Goal: Task Accomplishment & Management: Manage account settings

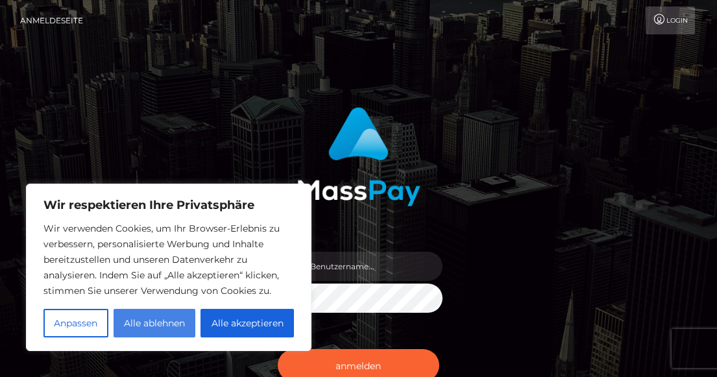
click at [162, 318] on font "Alle ablehnen" at bounding box center [154, 323] width 61 height 12
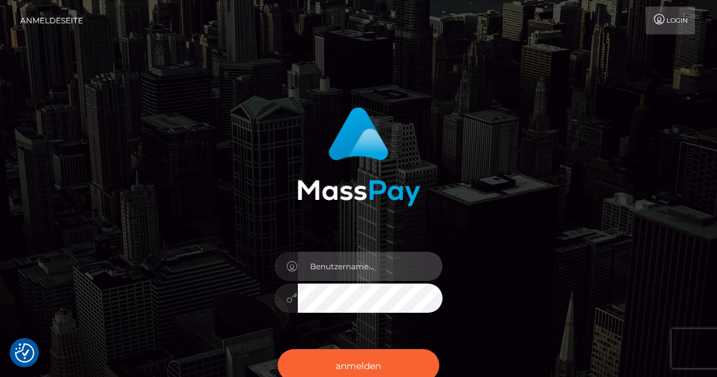
type input "hufischer@bluewin.ch"
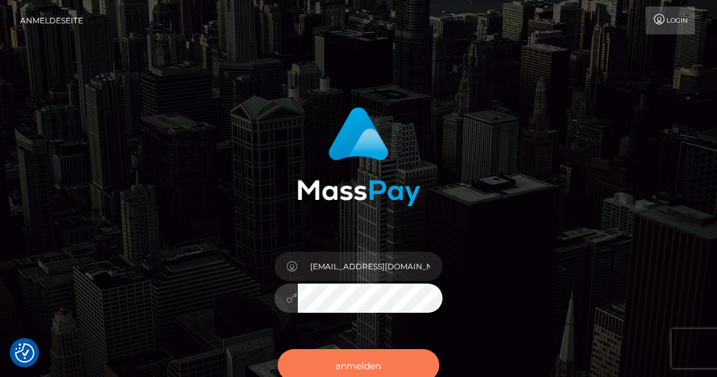
click at [378, 365] on font "anmelden" at bounding box center [357, 366] width 45 height 12
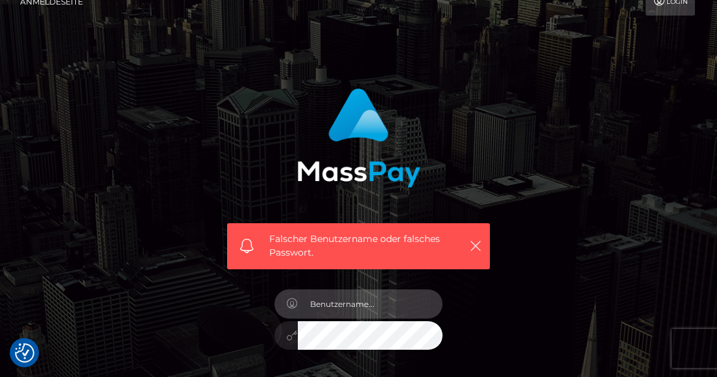
scroll to position [21, 0]
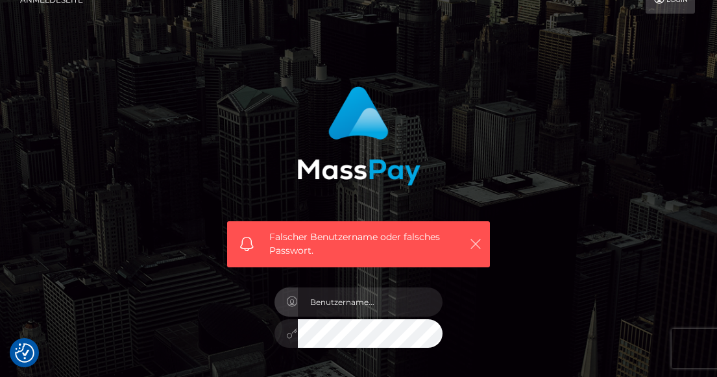
click at [474, 243] on icon "button" at bounding box center [475, 244] width 13 height 13
click at [480, 241] on icon "button" at bounding box center [475, 244] width 13 height 13
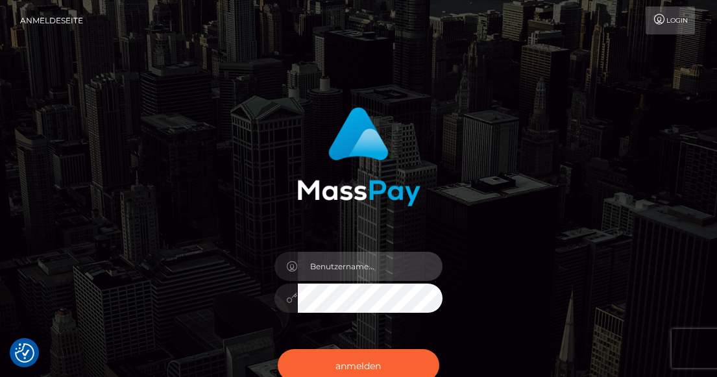
type input "hufischer@bluewin.ch"
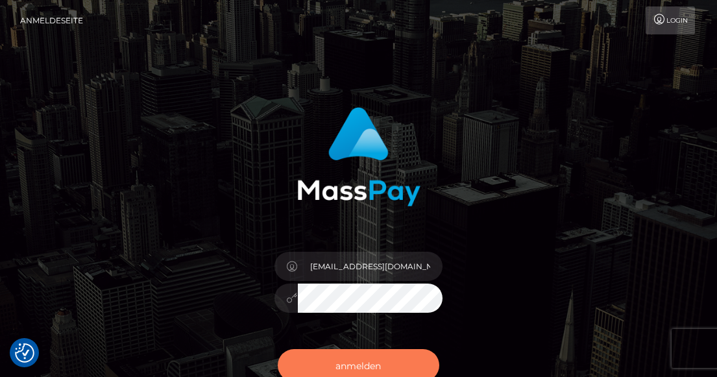
click at [399, 363] on button "anmelden" at bounding box center [359, 365] width 162 height 32
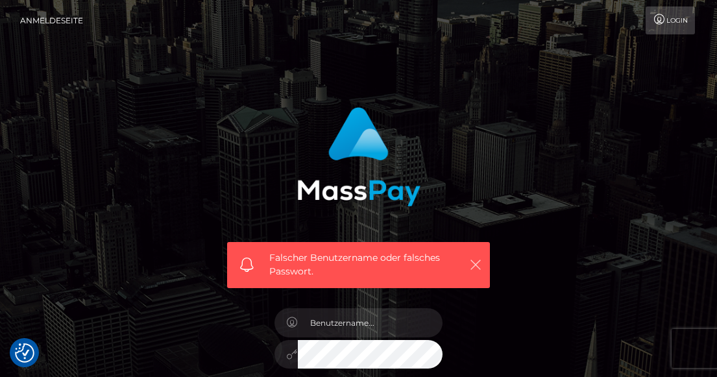
click at [481, 260] on icon "button" at bounding box center [475, 264] width 13 height 13
click at [477, 259] on icon "button" at bounding box center [475, 264] width 13 height 13
